Goal: Task Accomplishment & Management: Use online tool/utility

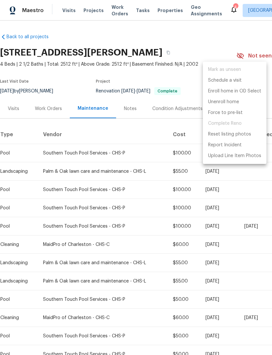
scroll to position [0, 97]
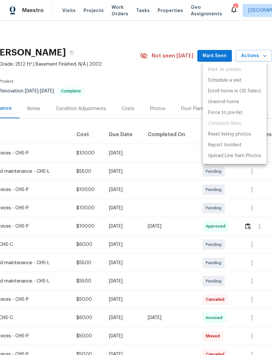
click at [166, 25] on div at bounding box center [136, 177] width 272 height 355
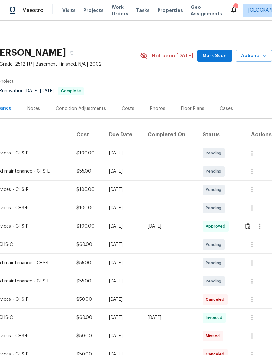
click at [159, 10] on span "Properties" at bounding box center [170, 10] width 25 height 7
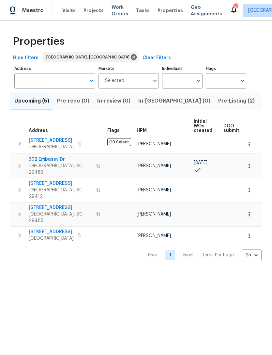
click at [231, 8] on icon at bounding box center [233, 10] width 5 height 7
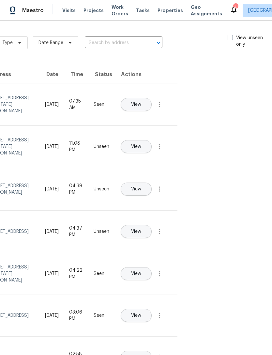
scroll to position [0, 73]
click at [229, 36] on span at bounding box center [230, 37] width 5 height 5
click at [229, 36] on input "View unseen only" at bounding box center [230, 37] width 4 height 4
checkbox input "true"
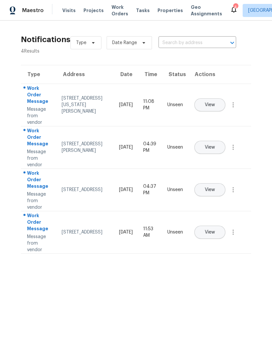
scroll to position [0, 0]
click at [71, 8] on span "Visits" at bounding box center [68, 10] width 13 height 7
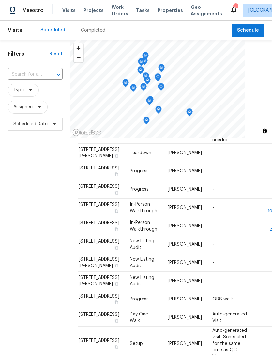
scroll to position [387, 0]
